Goal: Task Accomplishment & Management: Manage account settings

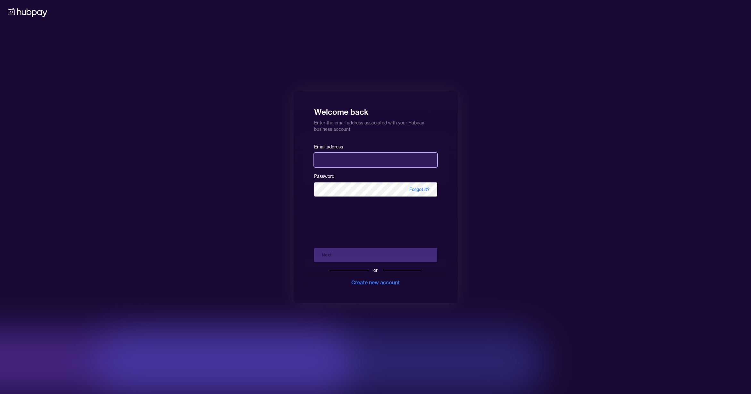
click at [375, 156] on input "email" at bounding box center [375, 160] width 123 height 14
drag, startPoint x: 390, startPoint y: 160, endPoint x: 528, endPoint y: 232, distance: 155.4
click at [391, 160] on input "**********" at bounding box center [375, 160] width 123 height 14
type input "**********"
click at [412, 258] on div "Next or Create new account" at bounding box center [375, 265] width 123 height 44
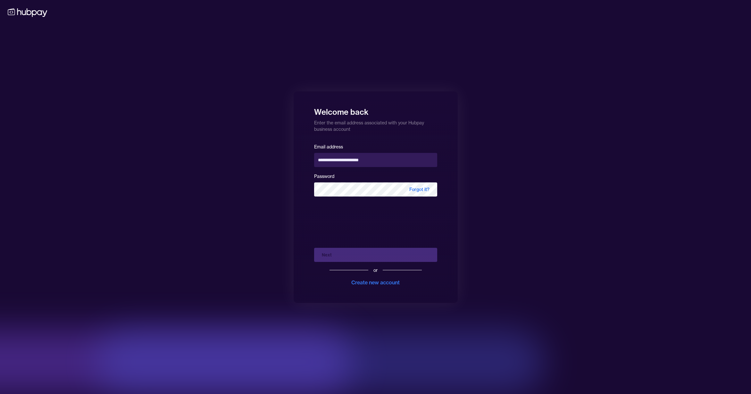
click at [363, 255] on div "Next or Create new account" at bounding box center [375, 265] width 123 height 44
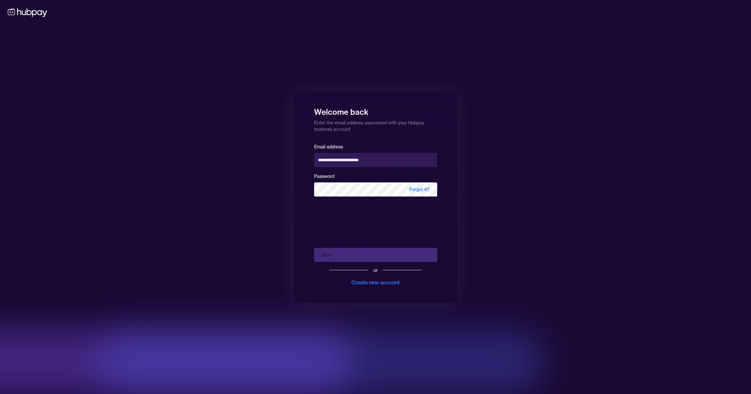
click at [346, 261] on div "Next or Create new account" at bounding box center [375, 265] width 123 height 44
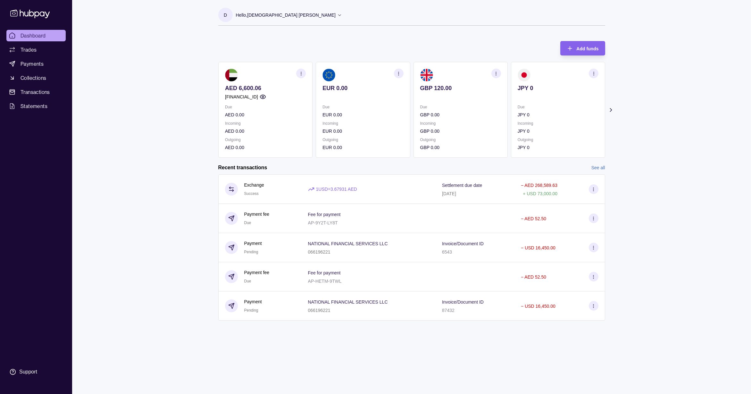
click at [593, 167] on link "See all" at bounding box center [598, 167] width 14 height 7
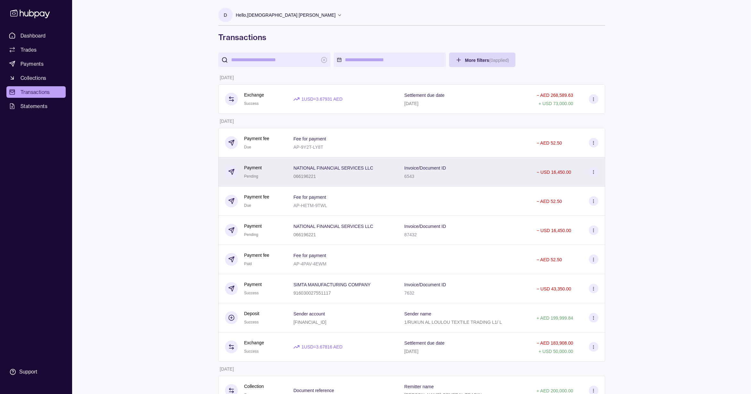
click at [355, 178] on div "066196221" at bounding box center [333, 176] width 80 height 8
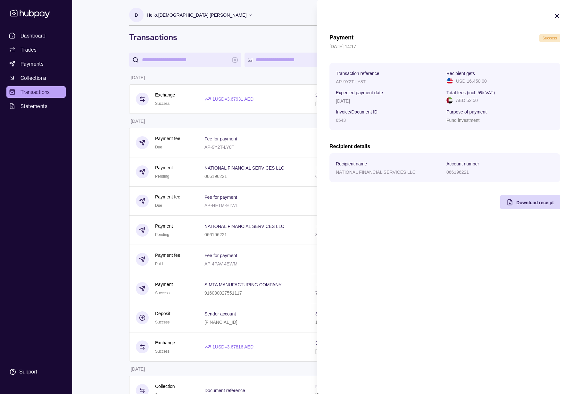
click at [558, 14] on icon "button" at bounding box center [557, 16] width 6 height 6
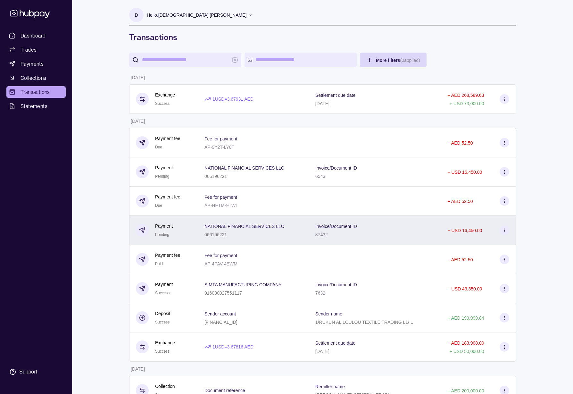
click at [425, 229] on div "Invoice/Document ID 87432" at bounding box center [375, 230] width 120 height 16
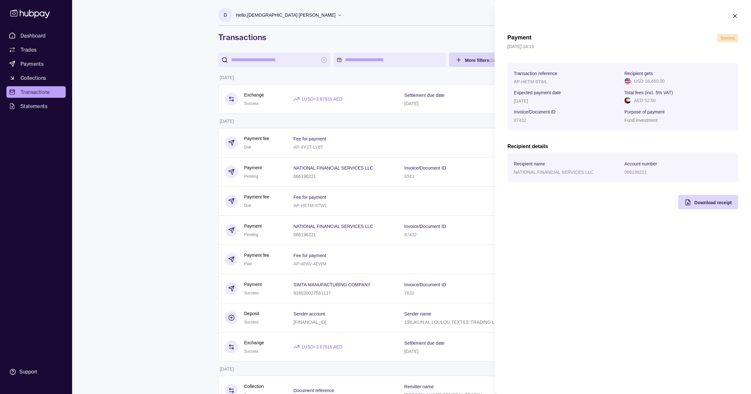
click at [736, 16] on icon "button" at bounding box center [735, 16] width 6 height 6
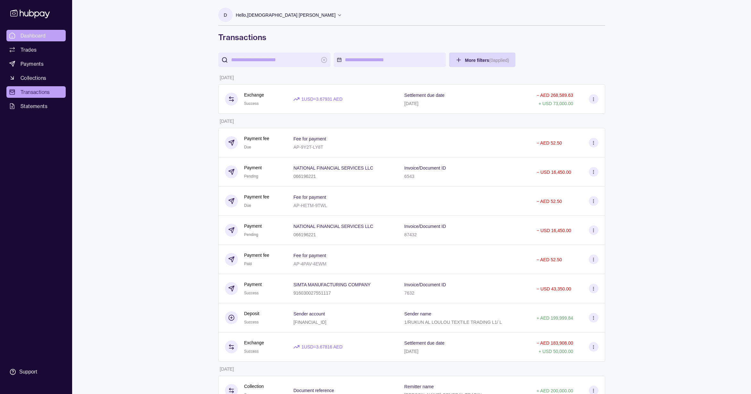
click at [56, 36] on link "Dashboard" at bounding box center [35, 36] width 59 height 12
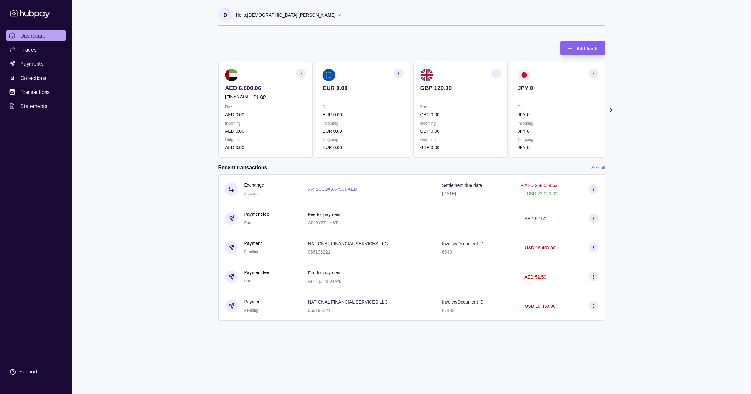
click at [612, 109] on icon at bounding box center [610, 110] width 6 height 6
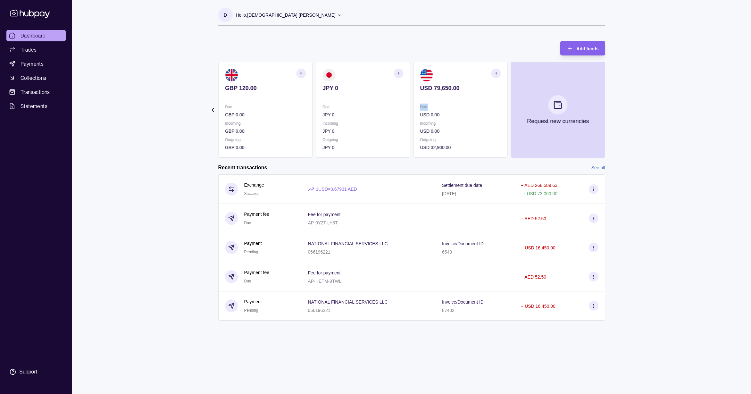
click at [612, 109] on section "Add funds AED 6,600.06 [FINANCIAL_ID] Due AED 0.00 Incoming AED 0.00 Outgoing A…" at bounding box center [411, 184] width 412 height 299
click at [316, 15] on p "Hello, [DEMOGRAPHIC_DATA] [PERSON_NAME]" at bounding box center [286, 15] width 100 height 7
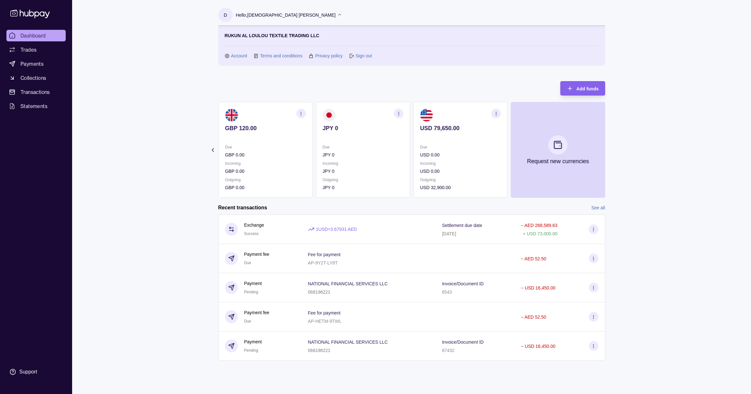
click at [362, 57] on link "Sign out" at bounding box center [363, 55] width 16 height 7
